Goal: Navigation & Orientation: Find specific page/section

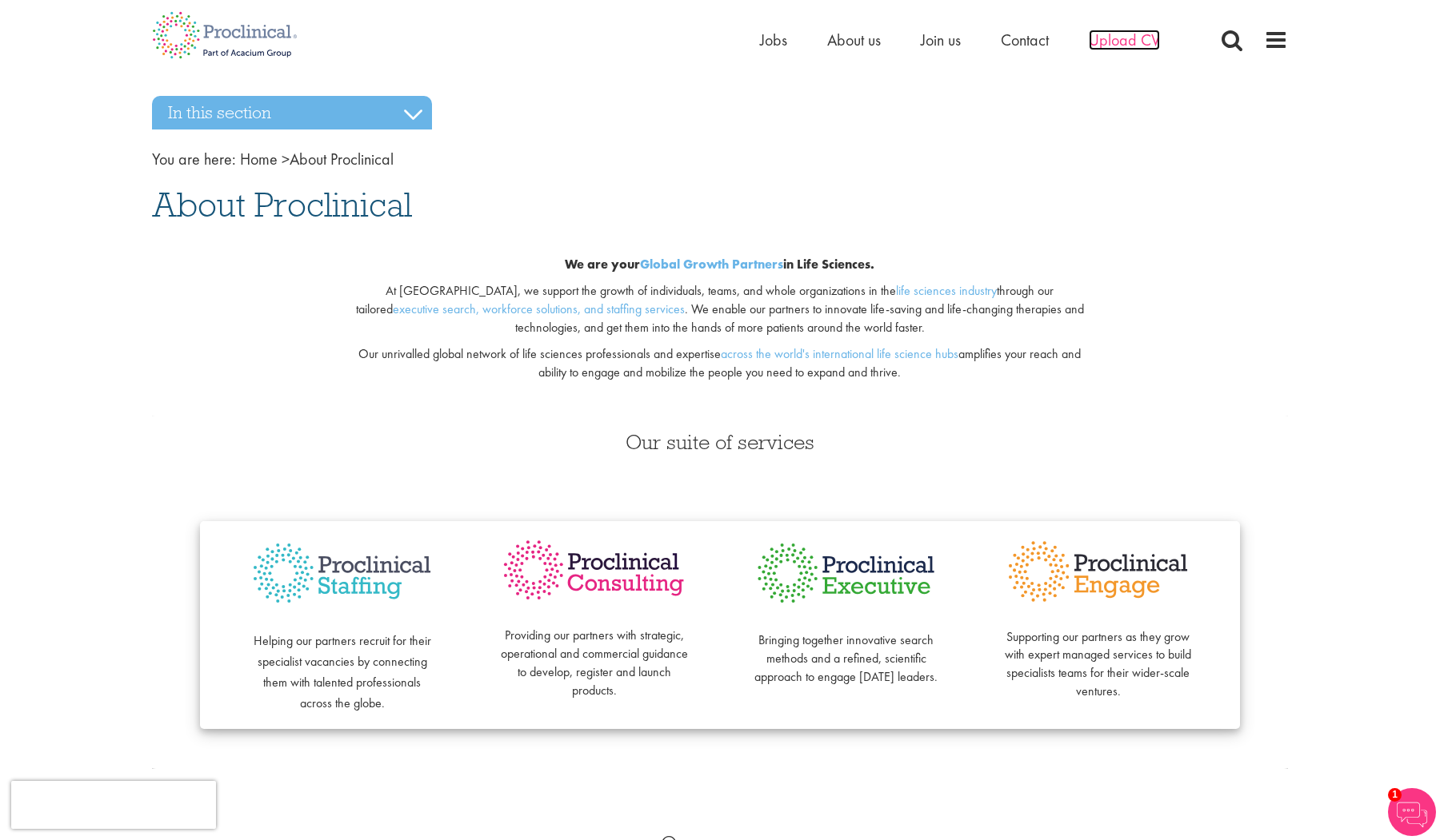
click at [1103, 43] on span "Upload CV" at bounding box center [1125, 40] width 72 height 21
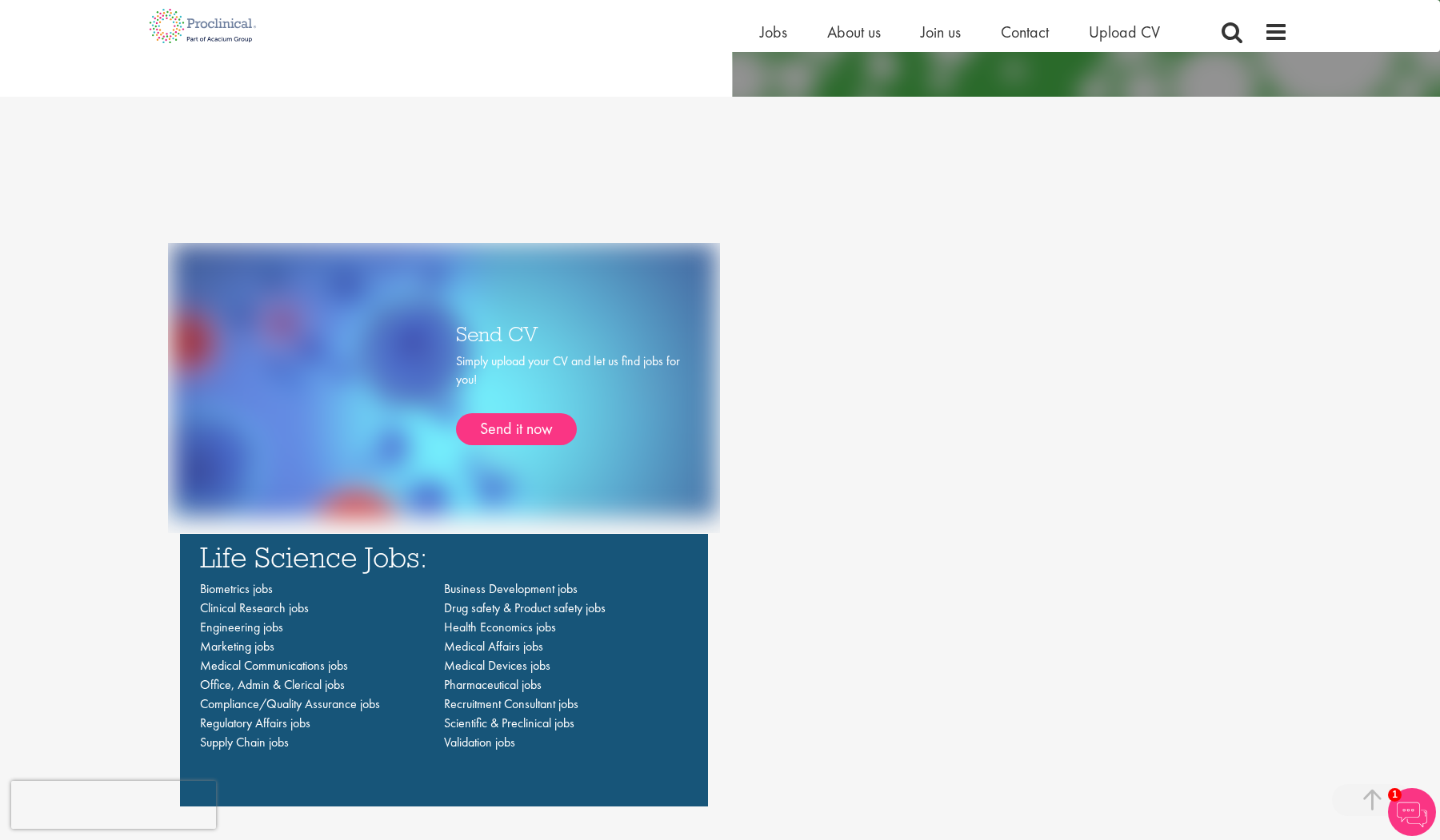
scroll to position [1055, 0]
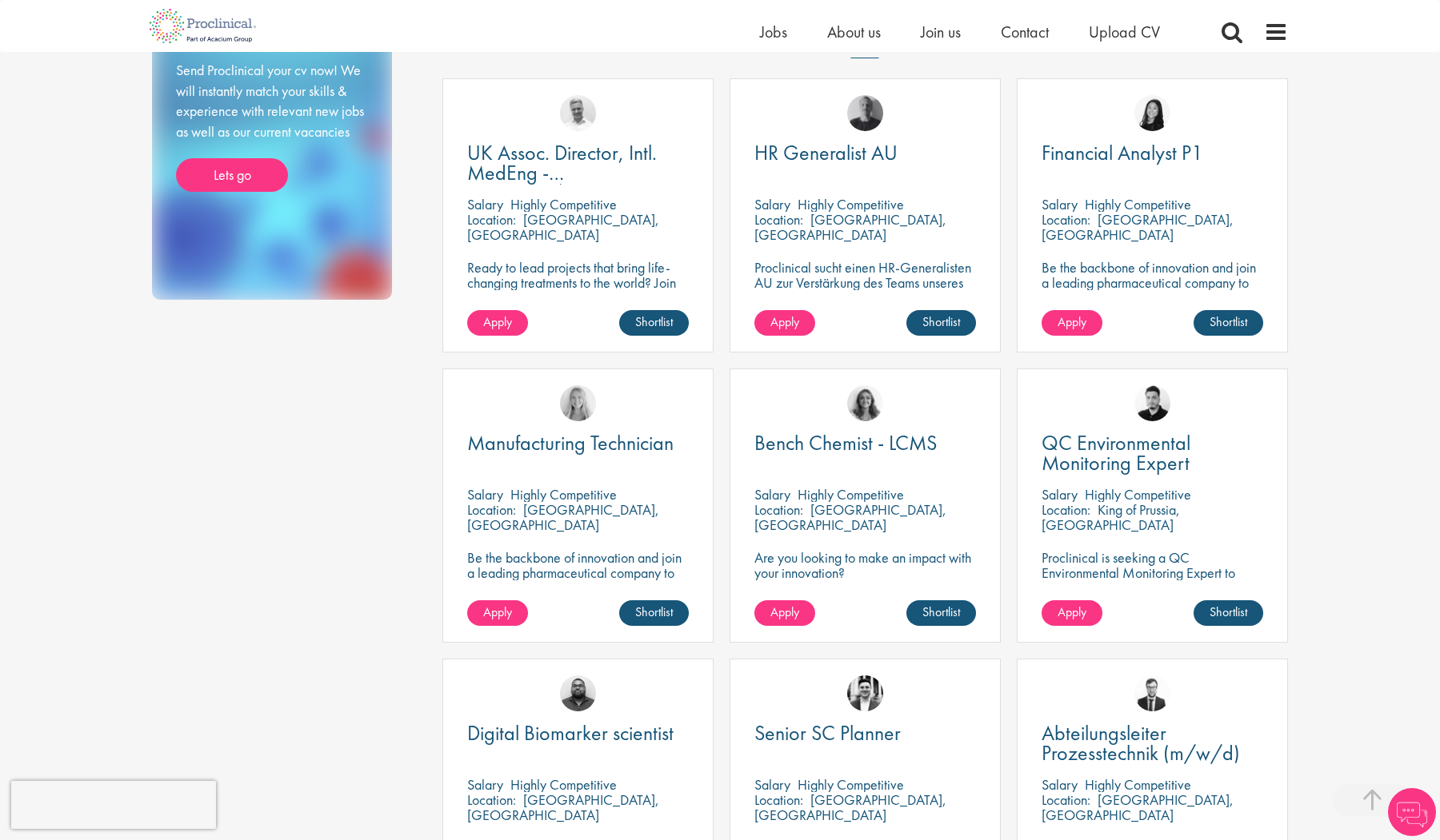
scroll to position [535, 0]
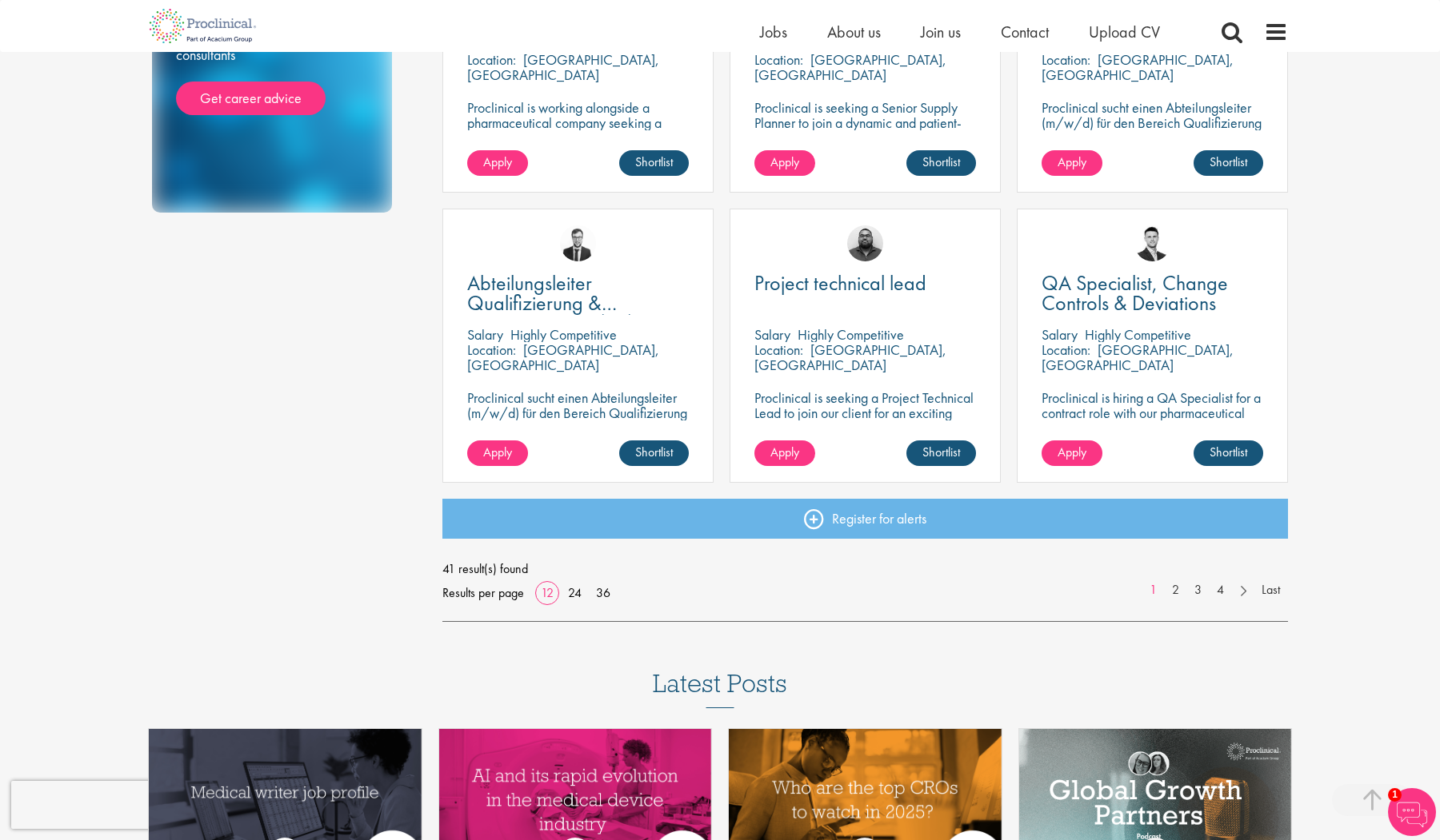
scroll to position [1023, 0]
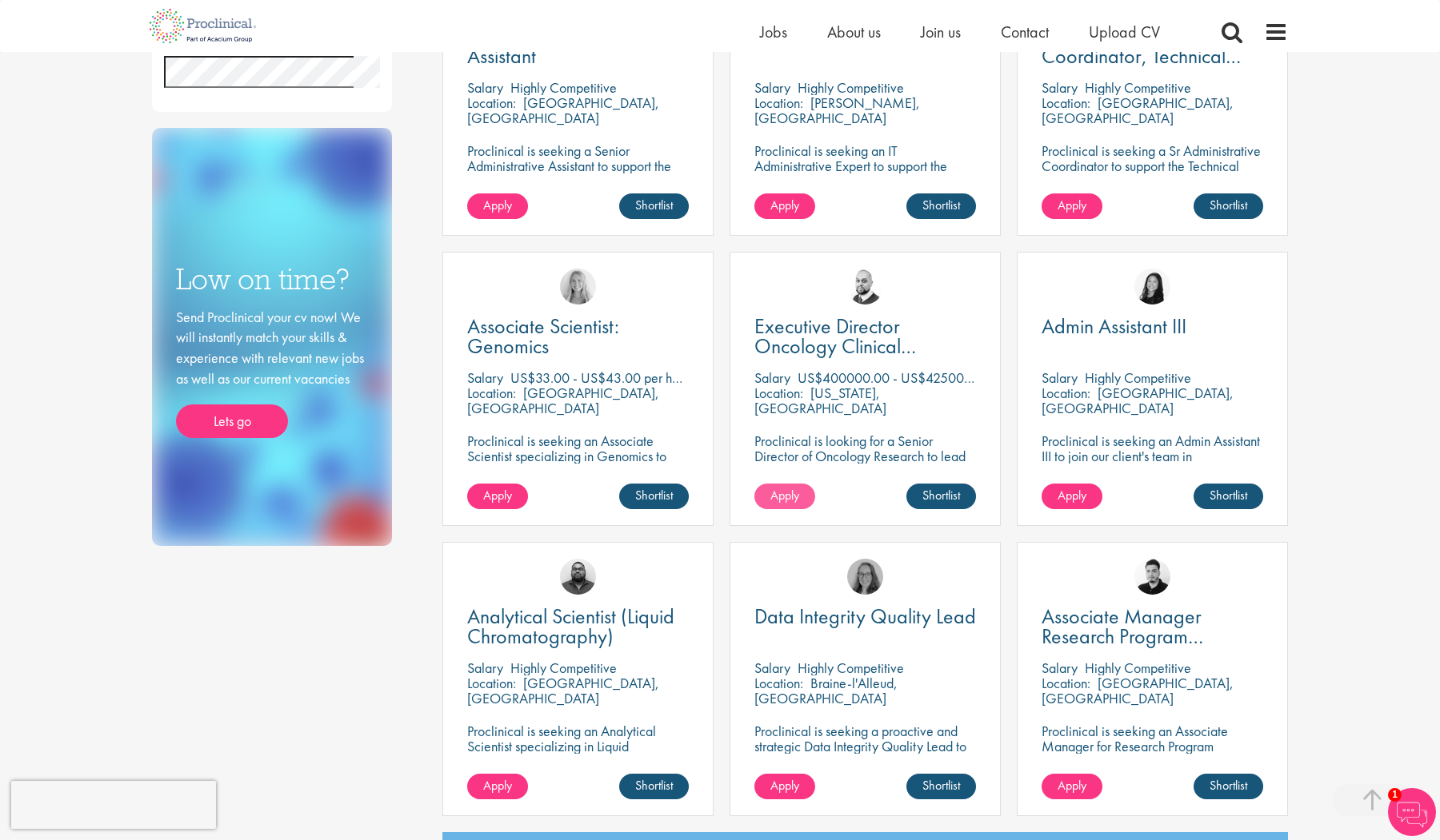
scroll to position [701, 0]
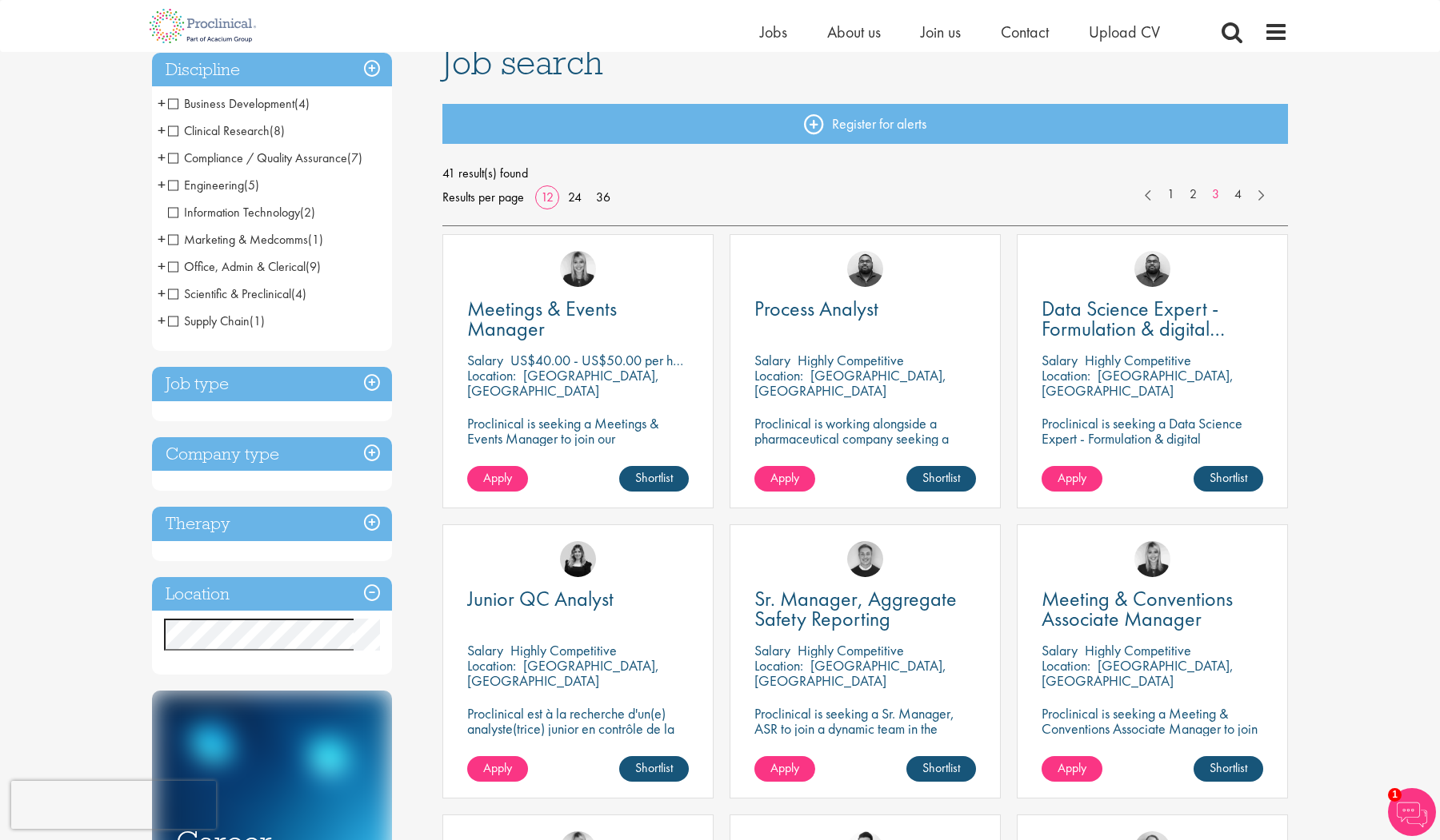
scroll to position [149, 0]
